Goal: Information Seeking & Learning: Learn about a topic

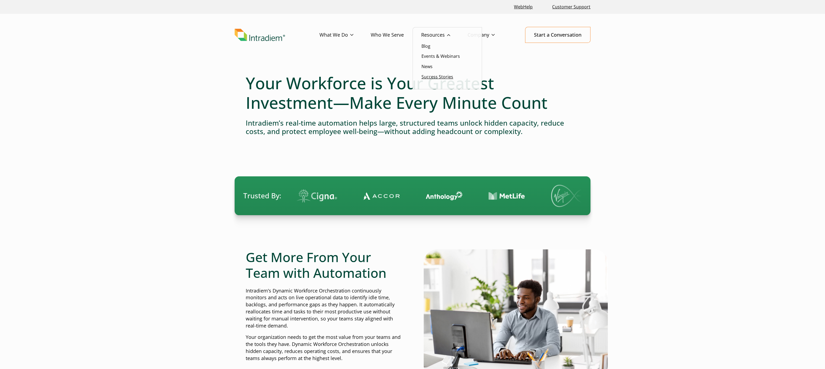
drag, startPoint x: 0, startPoint y: 0, endPoint x: 441, endPoint y: 78, distance: 447.7
click at [441, 78] on link "Success Stories" at bounding box center [437, 77] width 32 height 6
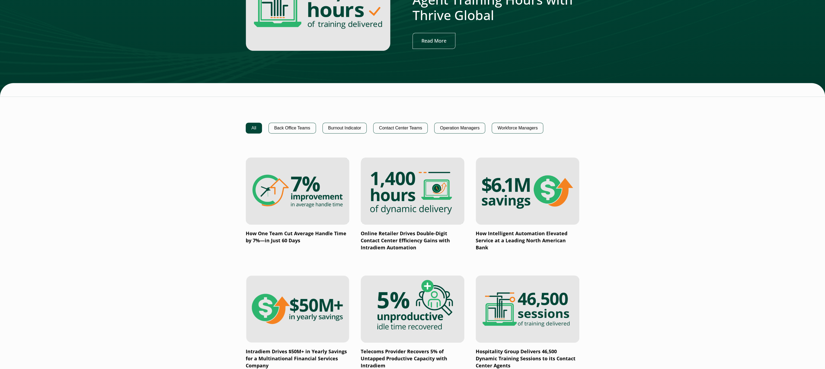
scroll to position [325, 0]
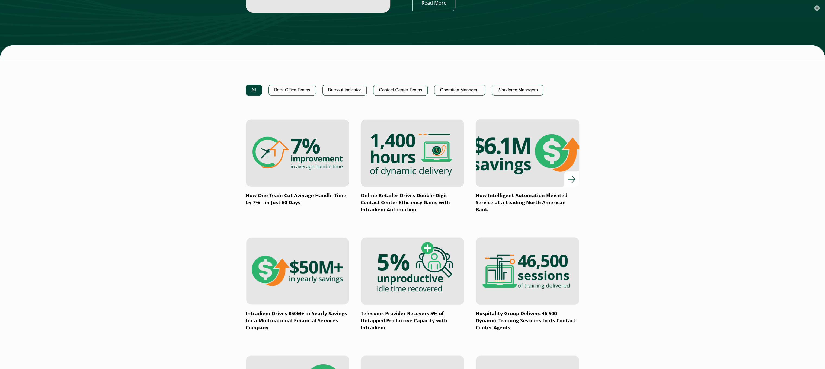
click at [530, 143] on img at bounding box center [527, 153] width 124 height 81
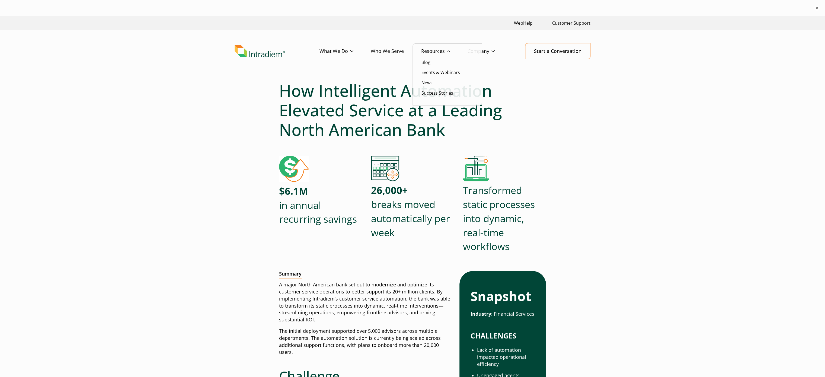
click at [439, 92] on link "Success Stories" at bounding box center [437, 93] width 32 height 6
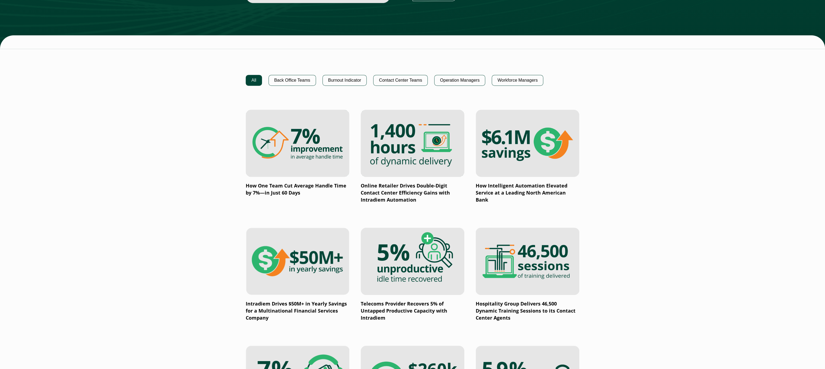
scroll to position [325, 0]
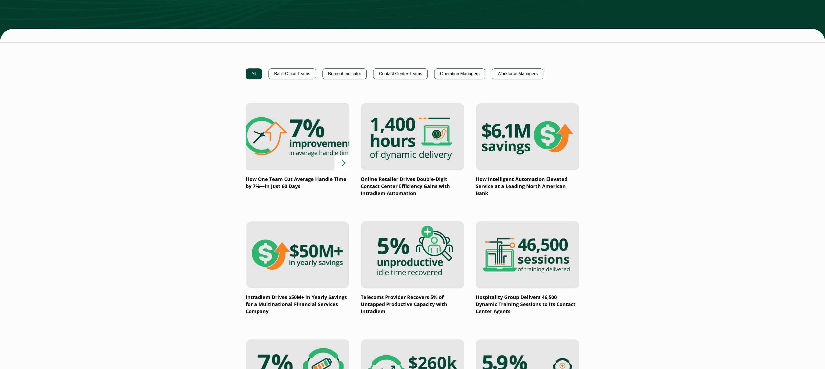
click at [321, 139] on img at bounding box center [297, 136] width 124 height 81
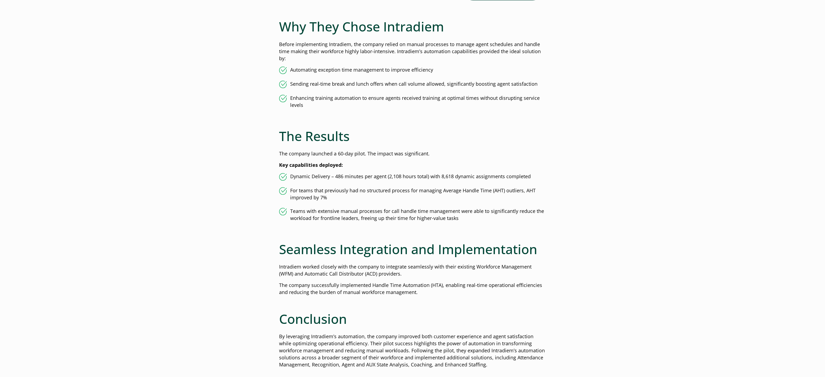
scroll to position [542, 0]
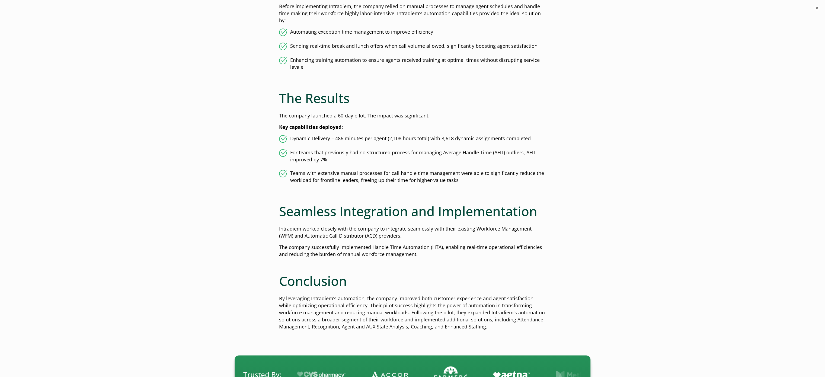
click at [456, 278] on h2 "Conclusion" at bounding box center [412, 281] width 267 height 16
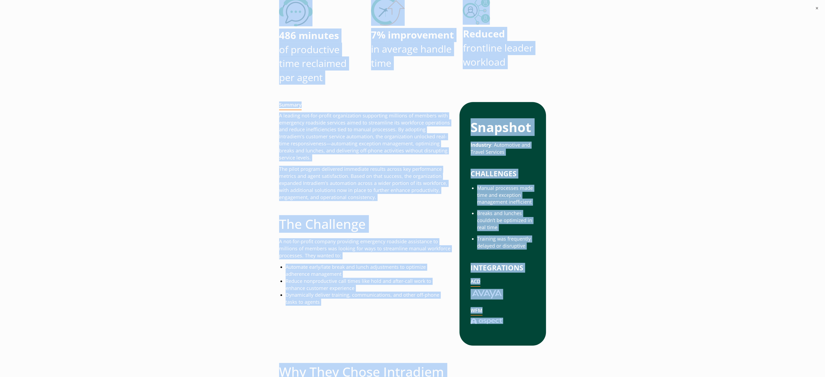
scroll to position [0, 0]
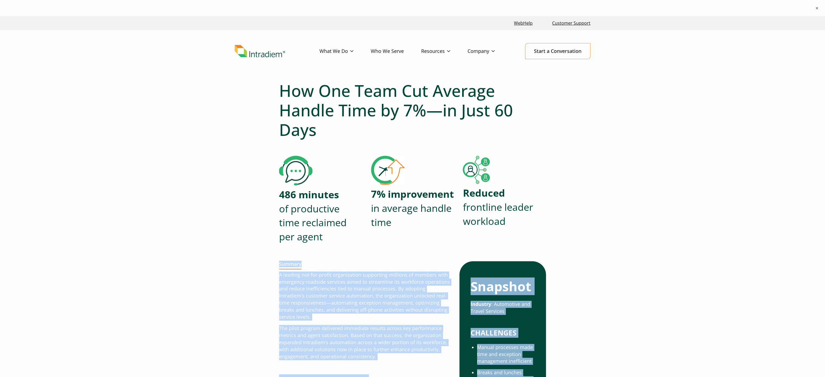
drag, startPoint x: 497, startPoint y: 328, endPoint x: 280, endPoint y: 266, distance: 225.8
copy div "Loremip D sitamet con-adi-elitse doeiusmodtem incididunt utlabore et dolorem al…"
